Goal: Task Accomplishment & Management: Understand process/instructions

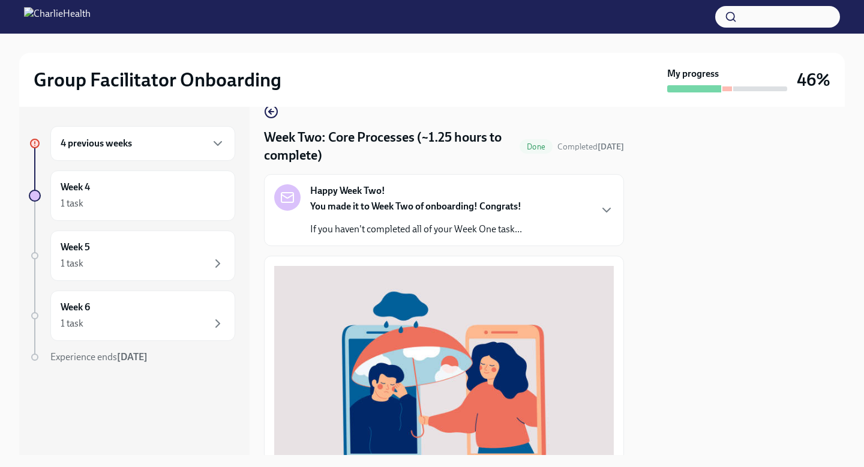
scroll to position [22, 0]
click at [221, 143] on icon "button" at bounding box center [217, 143] width 14 height 14
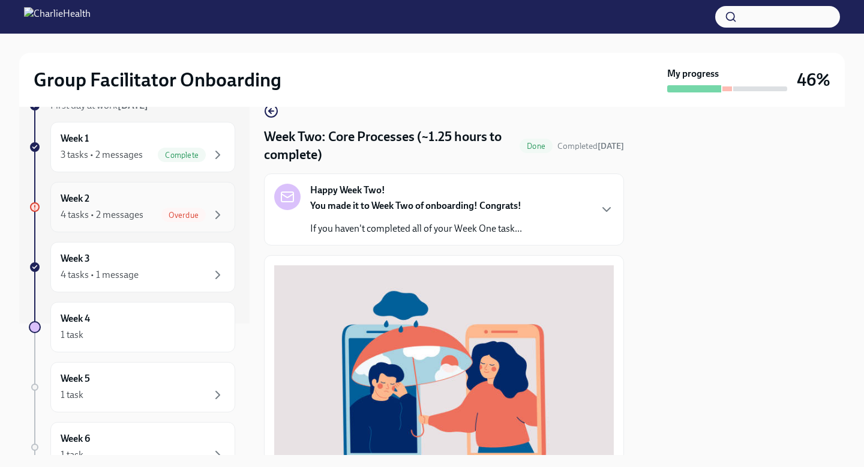
scroll to position [130, 0]
click at [194, 219] on span "Overdue" at bounding box center [183, 216] width 44 height 9
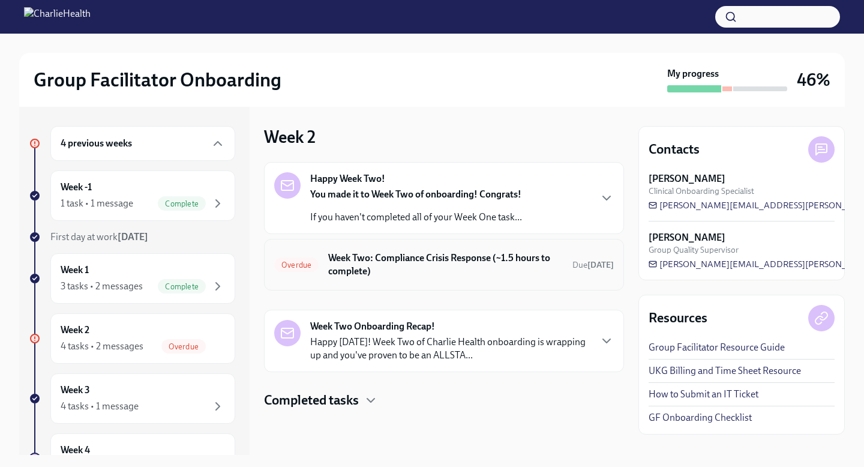
click at [511, 269] on h6 "Week Two: Compliance Crisis Response (~1.5 hours to complete)" at bounding box center [445, 264] width 234 height 26
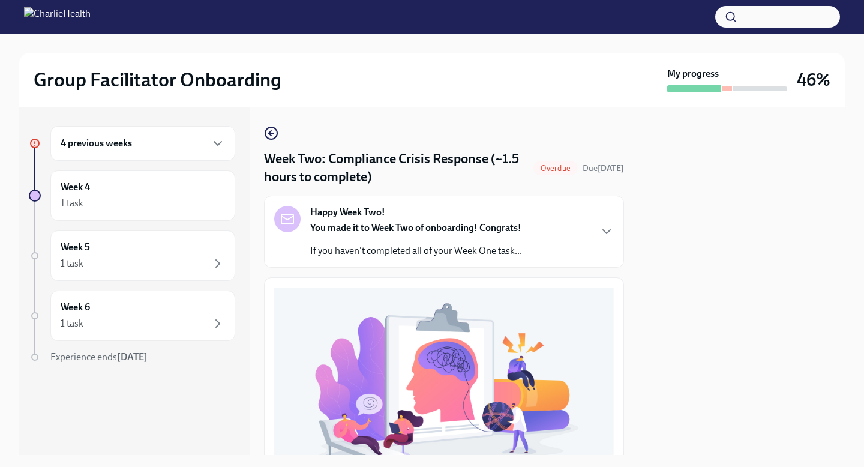
click at [593, 228] on div "Happy Week Two! You made it to Week Two of onboarding! Congrats! If you haven't…" at bounding box center [443, 232] width 339 height 52
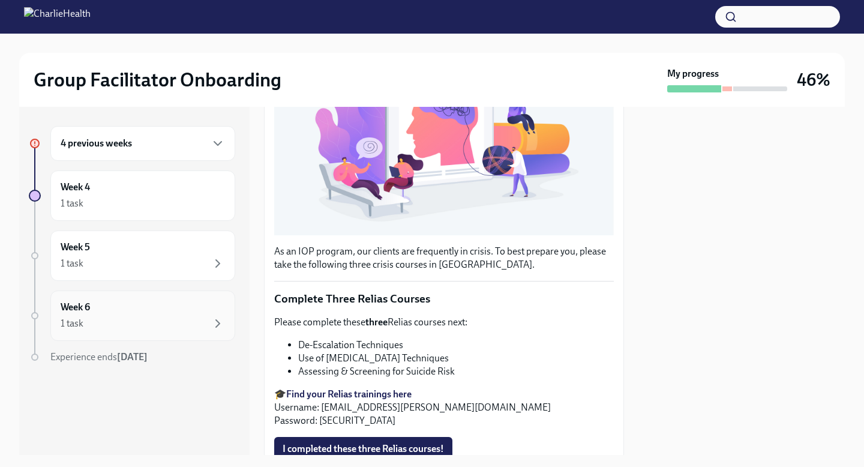
scroll to position [510, 0]
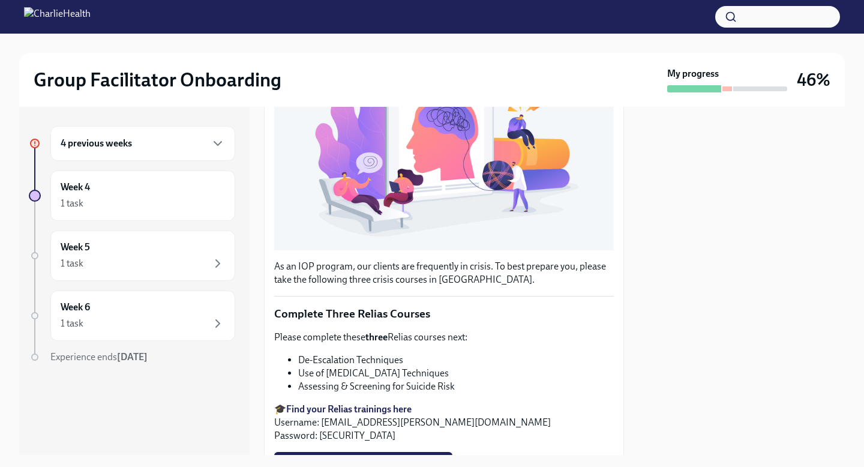
click at [184, 145] on div "4 previous weeks" at bounding box center [143, 143] width 164 height 14
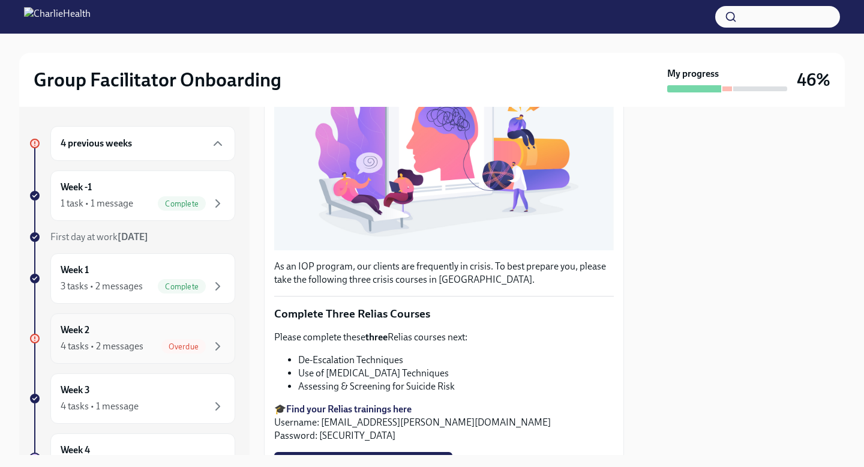
click at [161, 346] on div "4 tasks • 2 messages Overdue" at bounding box center [143, 346] width 164 height 14
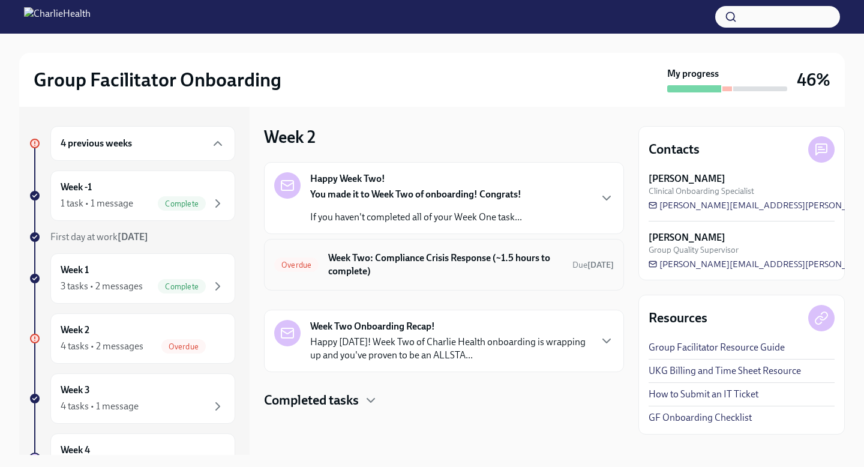
click at [512, 259] on h6 "Week Two: Compliance Crisis Response (~1.5 hours to complete)" at bounding box center [445, 264] width 234 height 26
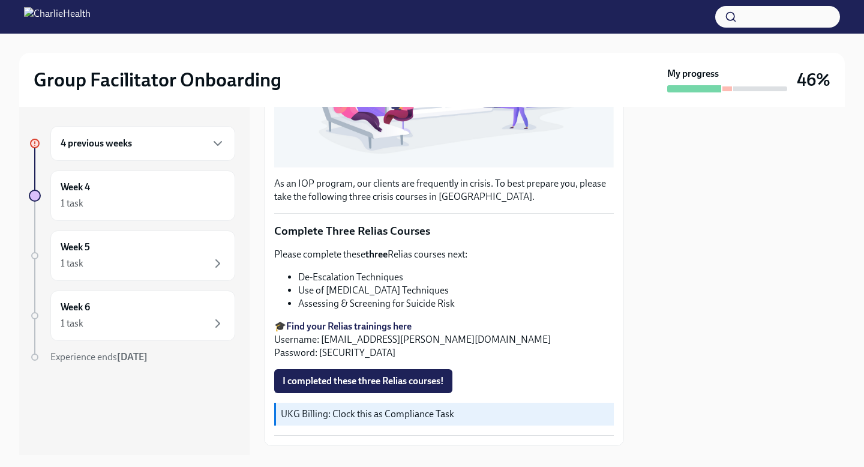
scroll to position [368, 0]
